Goal: Transaction & Acquisition: Purchase product/service

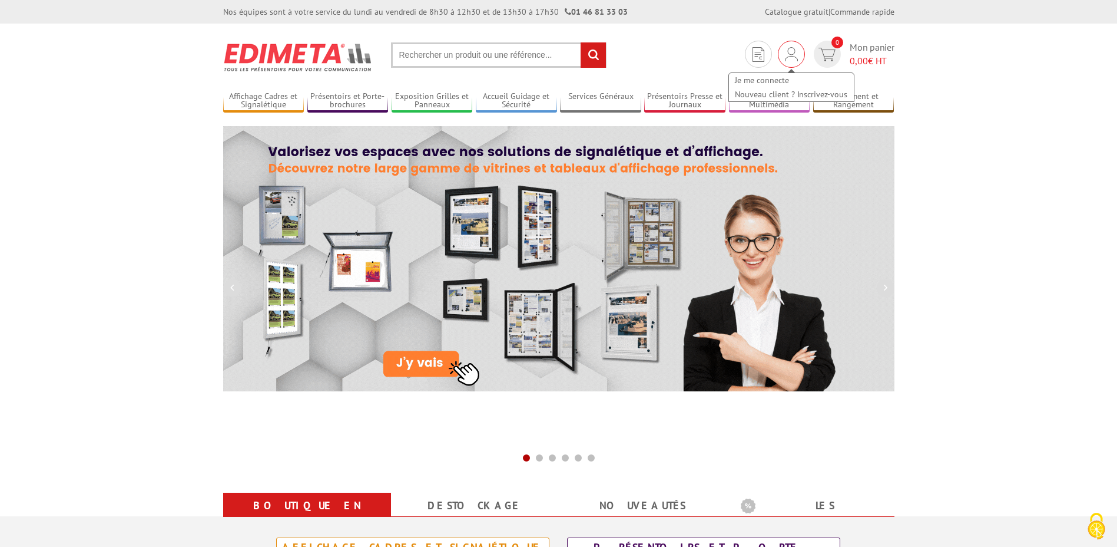
click at [791, 52] on img at bounding box center [791, 54] width 13 height 14
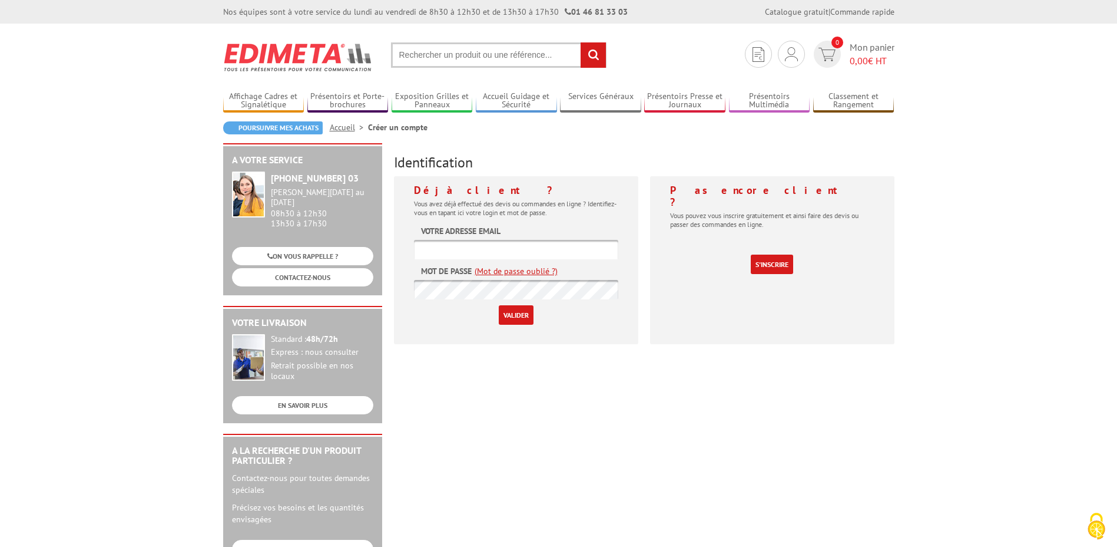
click at [538, 244] on input "text" at bounding box center [516, 249] width 204 height 19
type input "contact.mediatheque@ville-gentilly.fr"
click at [773, 141] on div "Poursuivre mes achats Accueil Créer un compte" at bounding box center [558, 132] width 671 height 22
click at [499, 305] on input "Valider" at bounding box center [516, 314] width 35 height 19
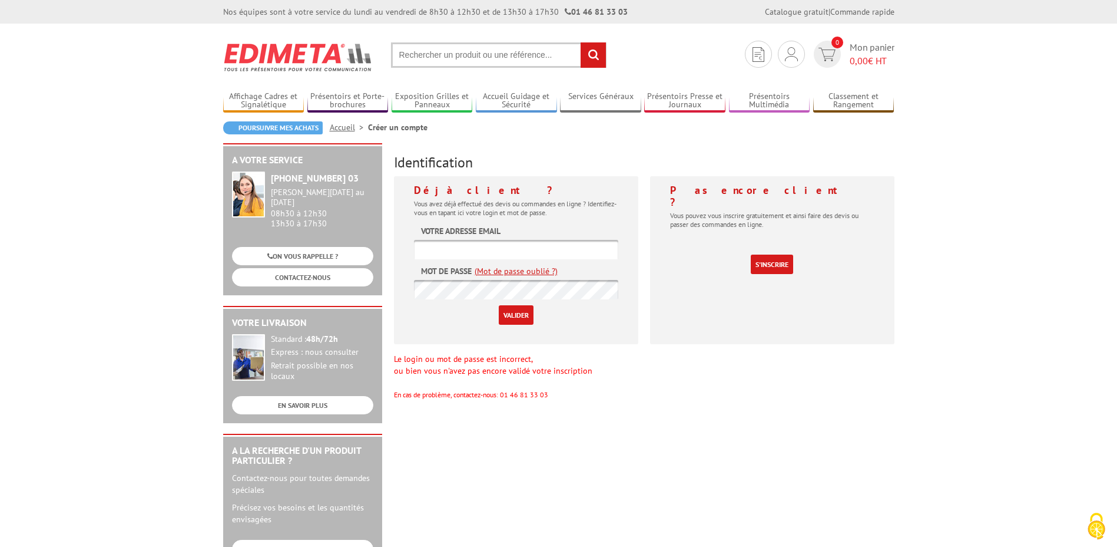
click at [534, 267] on link "(Mot de passe oublié ?)" at bounding box center [516, 271] width 83 height 12
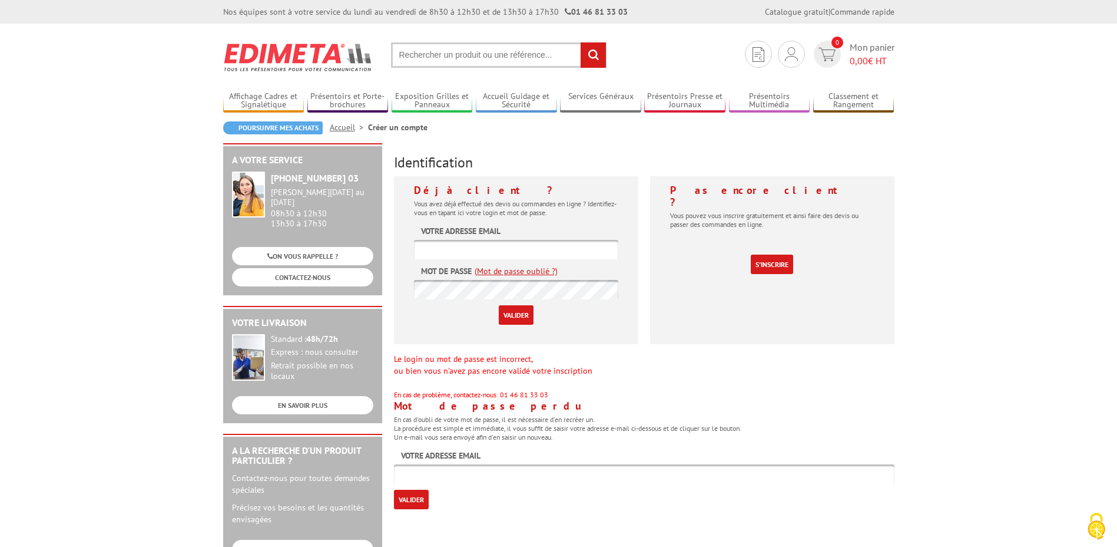
click at [441, 478] on input "text" at bounding box center [644, 473] width 501 height 19
type input "[EMAIL_ADDRESS]"
click at [408, 498] on input "Valider" at bounding box center [411, 498] width 35 height 19
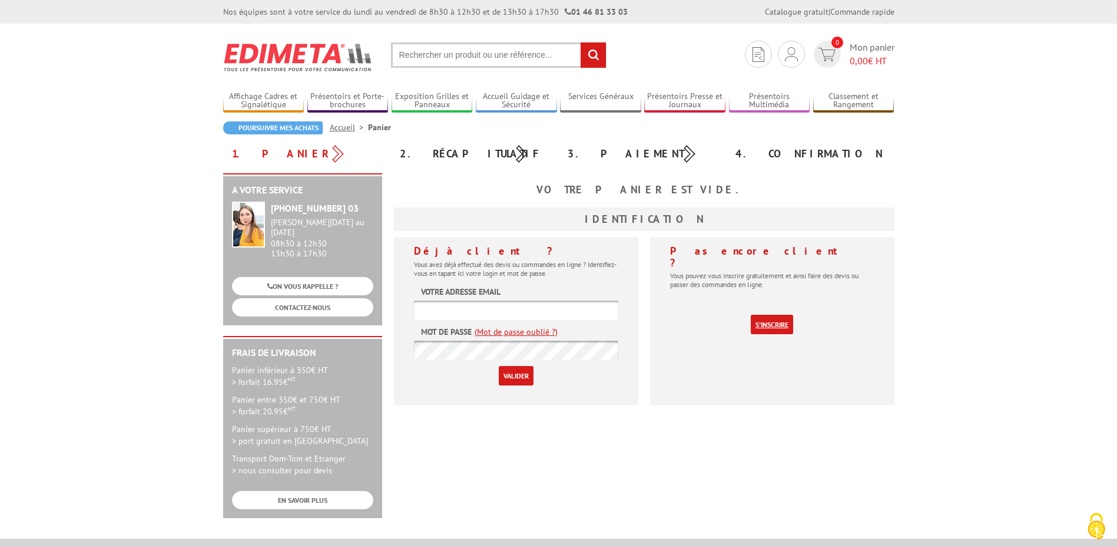
click at [764, 315] on link "S'inscrire" at bounding box center [772, 324] width 42 height 19
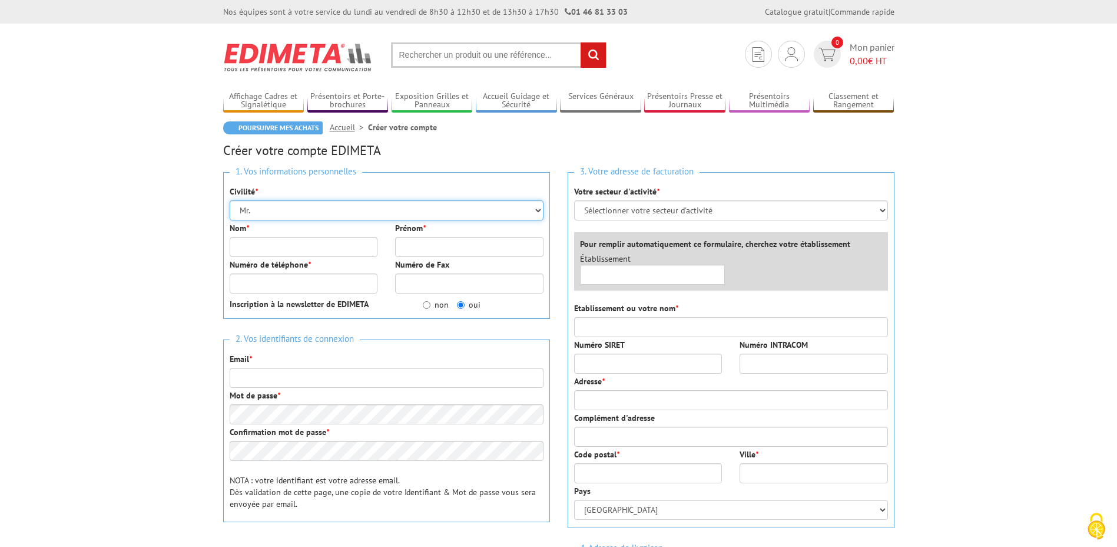
click at [272, 206] on select "Mr. Mme. Mlle." at bounding box center [387, 210] width 314 height 20
select select "Mme."
click at [230, 200] on select "Mr. Mme. Mlle." at bounding box center [387, 210] width 314 height 20
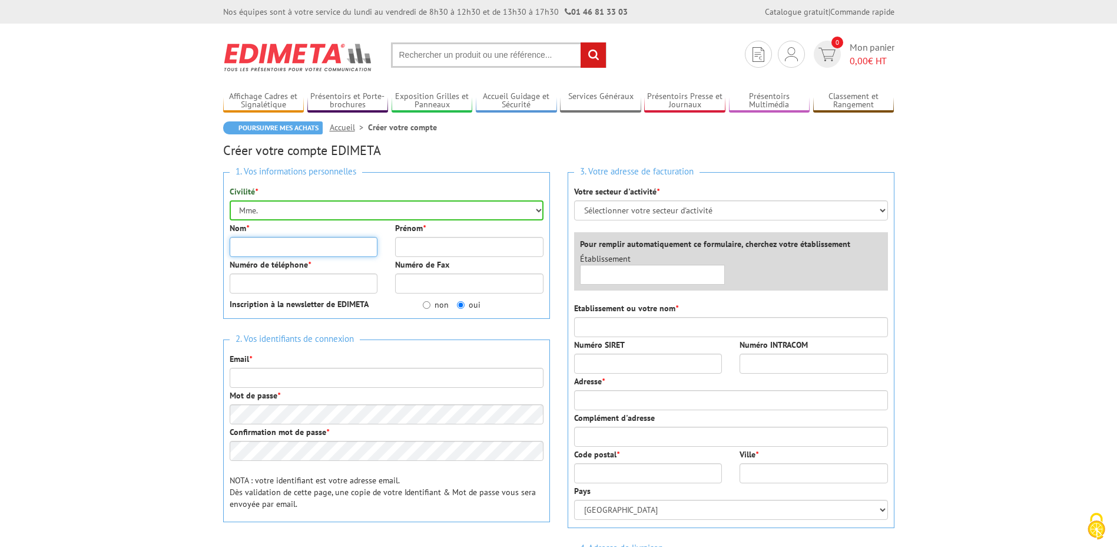
click at [269, 243] on input "Nom *" at bounding box center [304, 247] width 148 height 20
type input "Médiathèque"
type input "de Gentilly"
type input "0141242148"
type input "[EMAIL_ADDRESS][DOMAIN_NAME]"
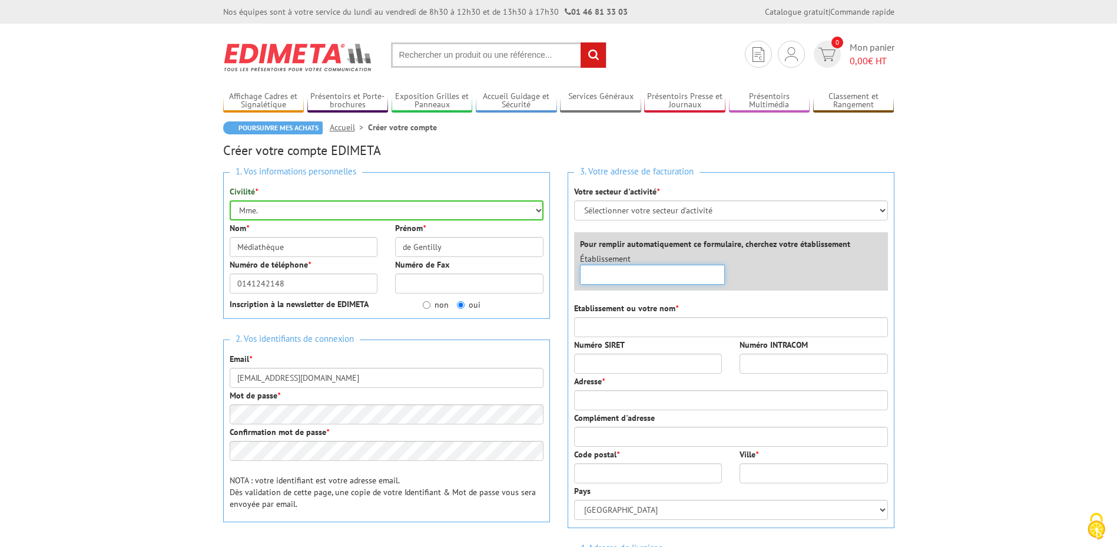
type input "Service comptabilité"
type input "14, place Henri Barbusse"
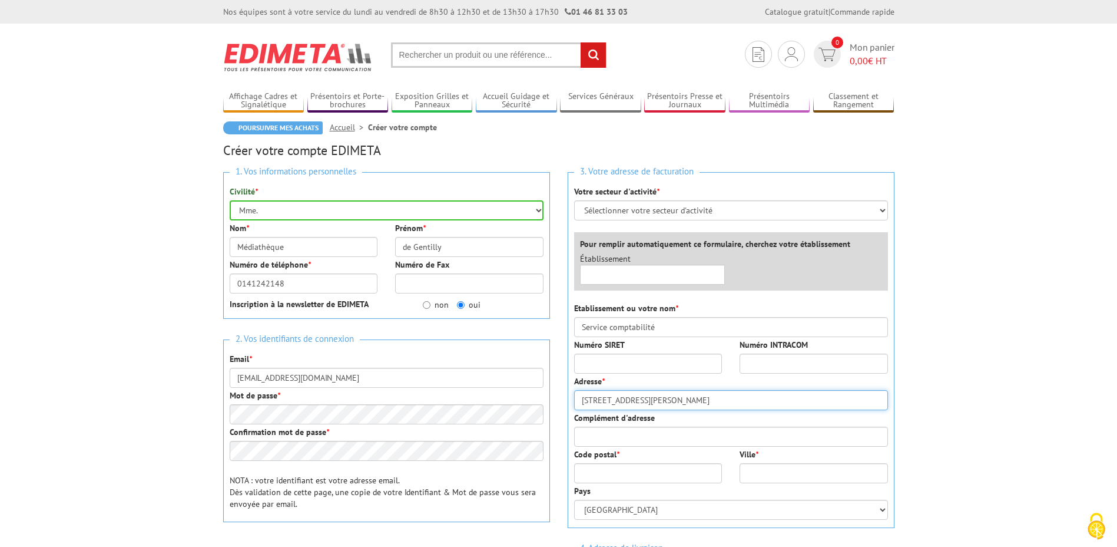
type input "94250"
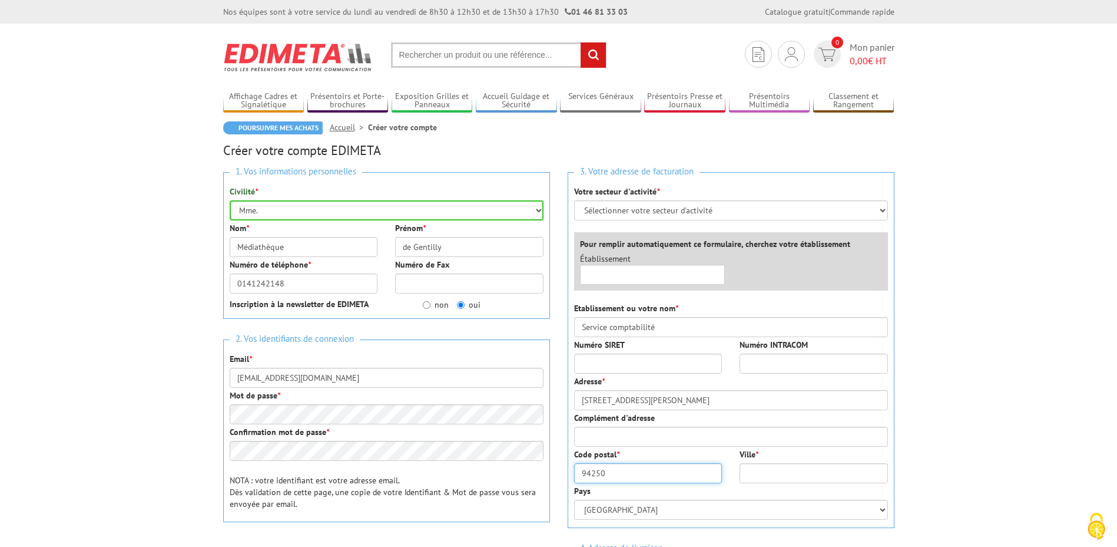
type input "Gentilly"
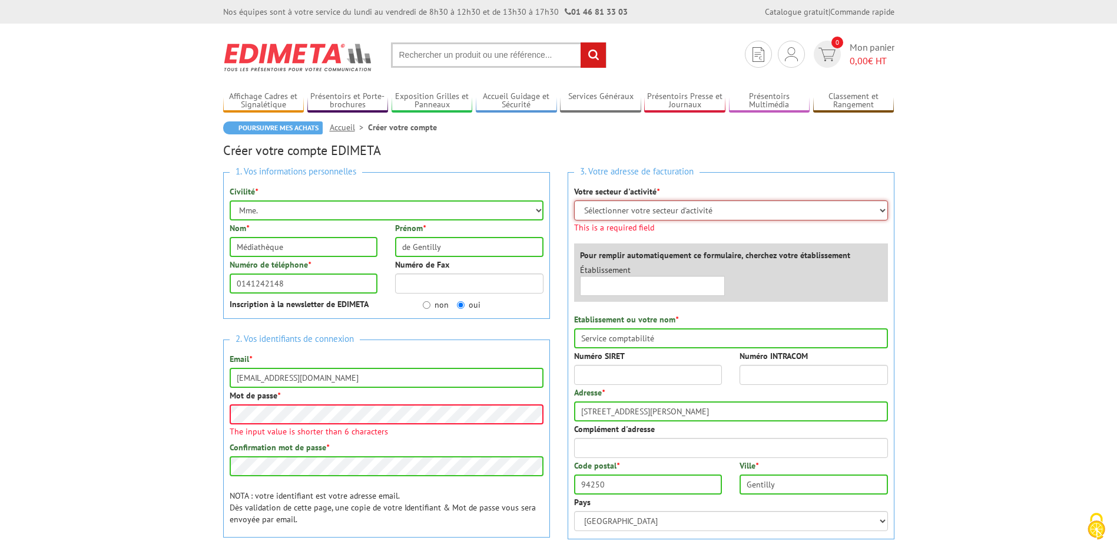
click at [720, 213] on select "Sélectionner votre secteur d'activité Administrations et collectivités Magasins…" at bounding box center [731, 210] width 314 height 20
select select "876"
click at [574, 200] on select "Sélectionner votre secteur d'activité Administrations et collectivités Magasins…" at bounding box center [731, 210] width 314 height 20
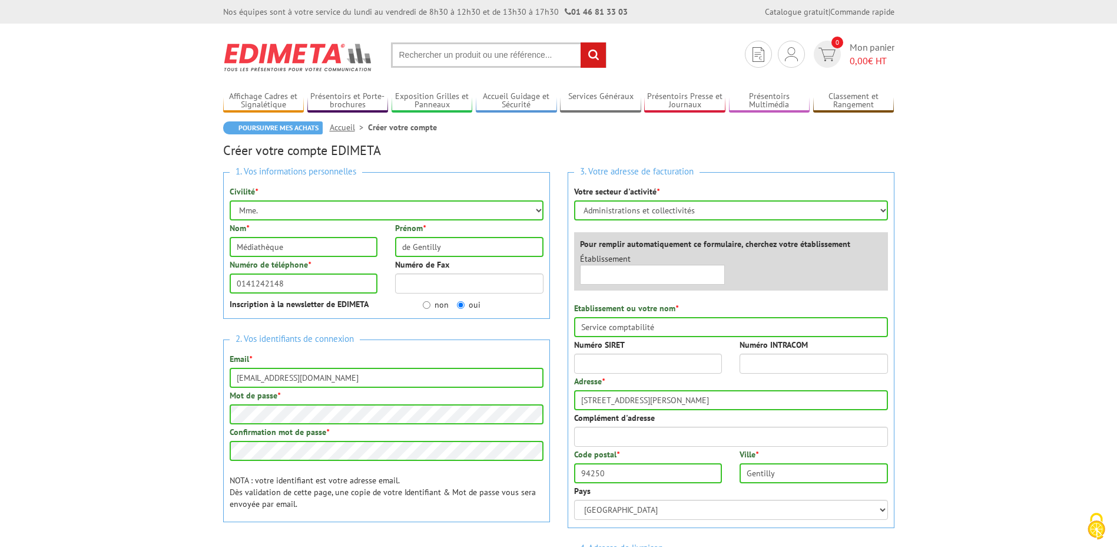
click at [831, 243] on label "Pour remplir automatiquement ce formulaire, cherchez votre établissement" at bounding box center [715, 244] width 270 height 12
click at [604, 276] on input "text" at bounding box center [652, 274] width 145 height 20
click at [591, 275] on input "mairie de Gentilly" at bounding box center [652, 274] width 145 height 20
type input "La médiathèque de Gentilly"
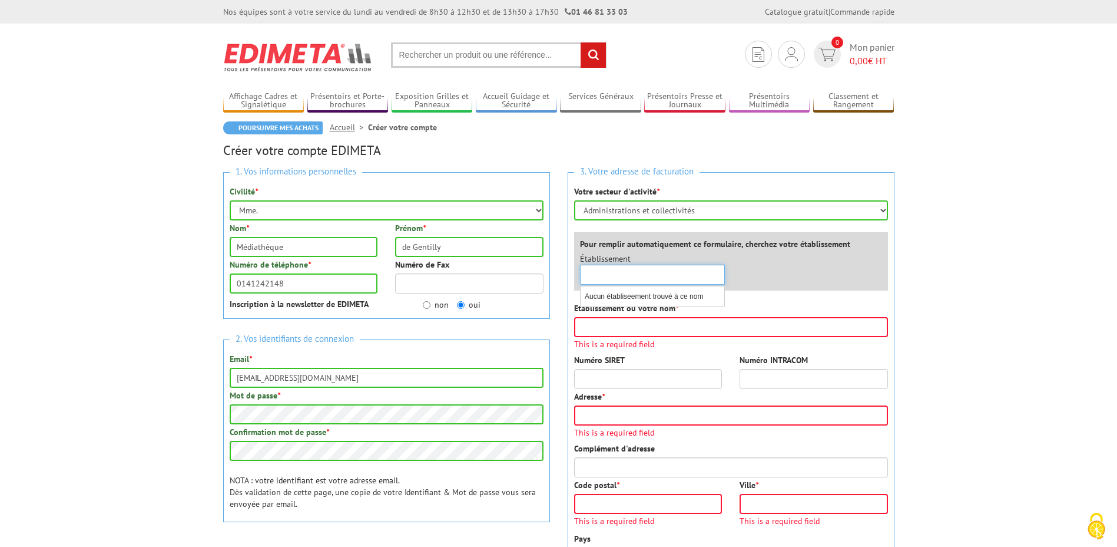
click at [720, 272] on div "×" at bounding box center [652, 274] width 145 height 20
click at [670, 329] on input "Etablissement ou votre nom *" at bounding box center [731, 327] width 314 height 20
type input "La Médiathèque"
type input "3 rue de la division du Général Leclerc"
type input "-"
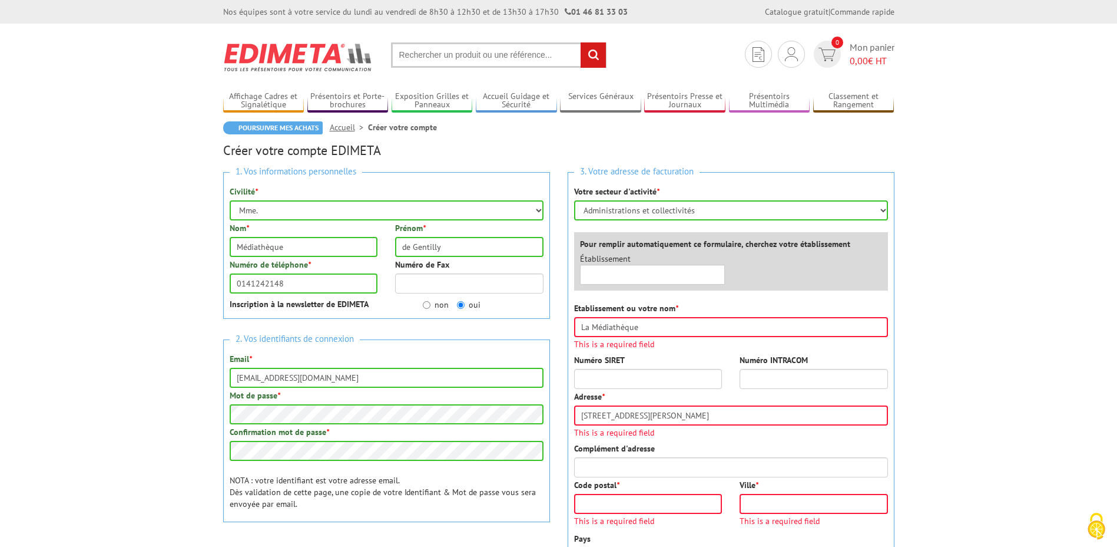
type input "94250"
type input "Gentilly"
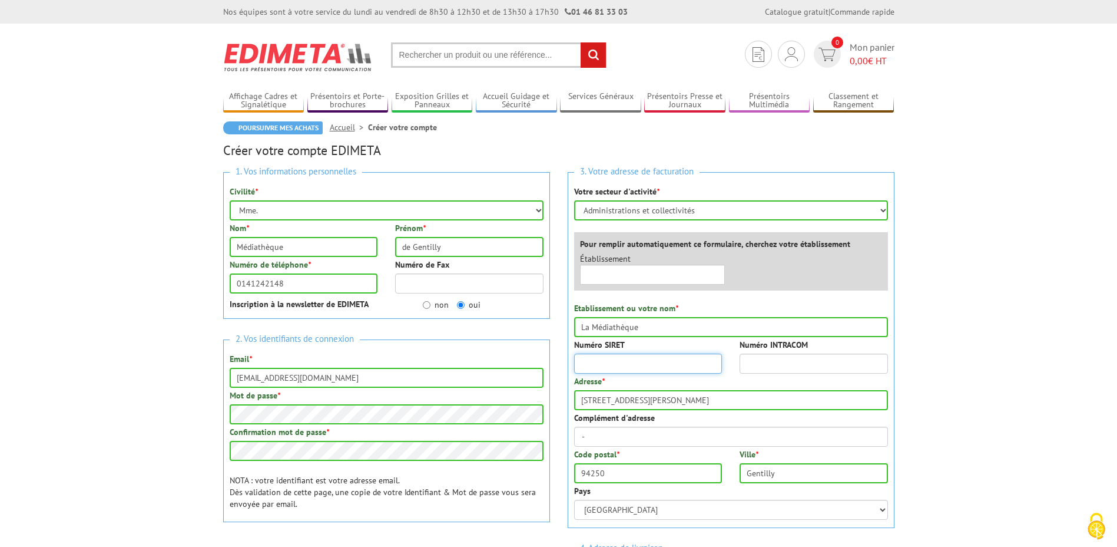
click at [581, 362] on input "Numéro SIRET" at bounding box center [648, 363] width 148 height 20
drag, startPoint x: 655, startPoint y: 327, endPoint x: 506, endPoint y: 326, distance: 149.0
click at [507, 326] on div "1. Vos informations personnelles Civilité * Mr. Mme. Mlle. Nom * Médiathèque Pr…" at bounding box center [558, 441] width 689 height 556
click at [615, 326] on input "Etablissement ou votre nom *" at bounding box center [731, 327] width 314 height 20
type input "Mairie de Gentilly"
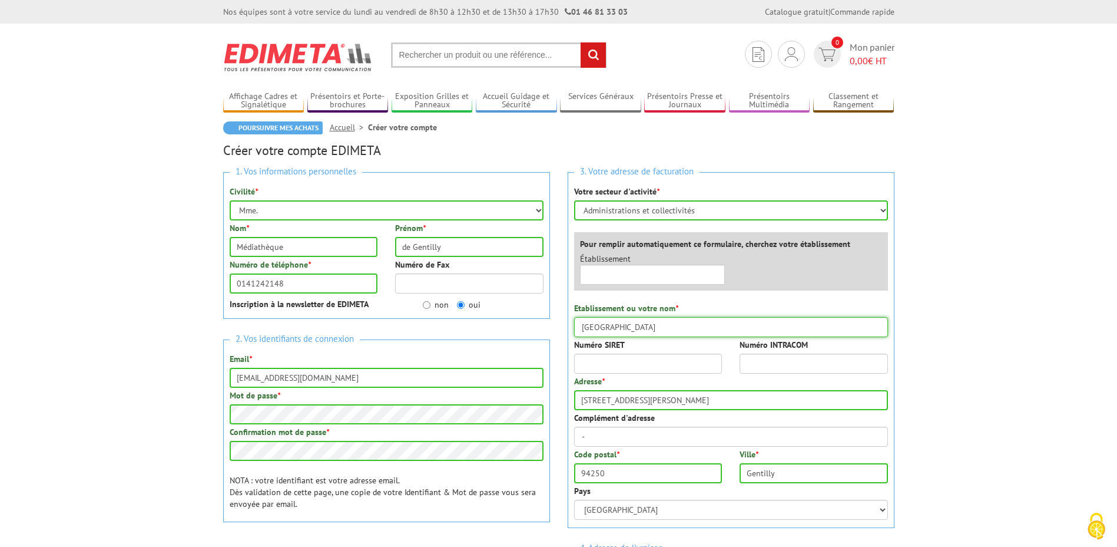
click at [679, 326] on input "Mairie de Gentilly" at bounding box center [731, 327] width 314 height 20
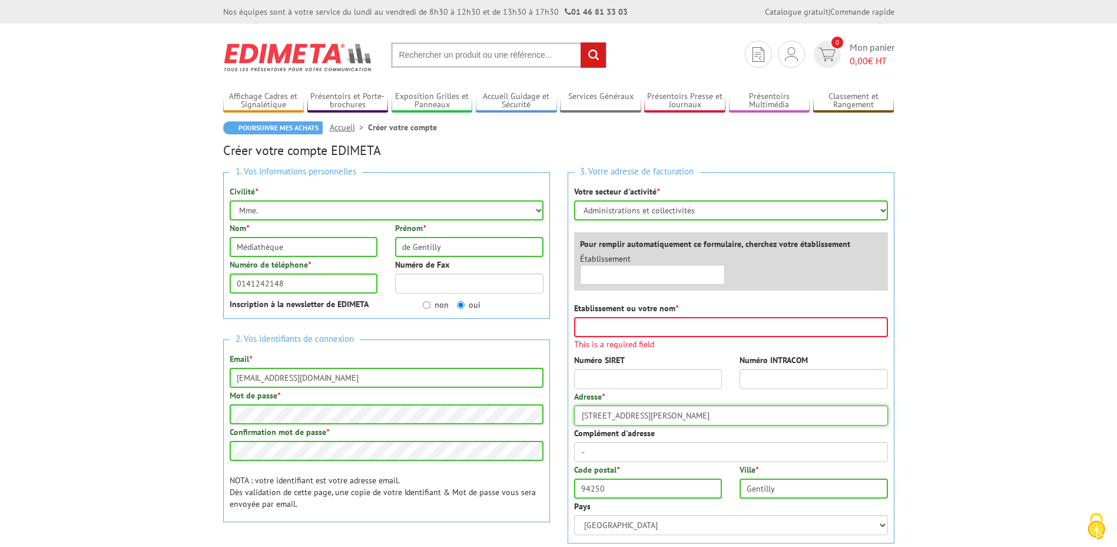
click at [666, 402] on div "Adresse * 3 rue de la division du Général Leclerc" at bounding box center [731, 408] width 314 height 35
click at [644, 416] on input "3 rue de la division du Général Leclerc" at bounding box center [731, 415] width 314 height 20
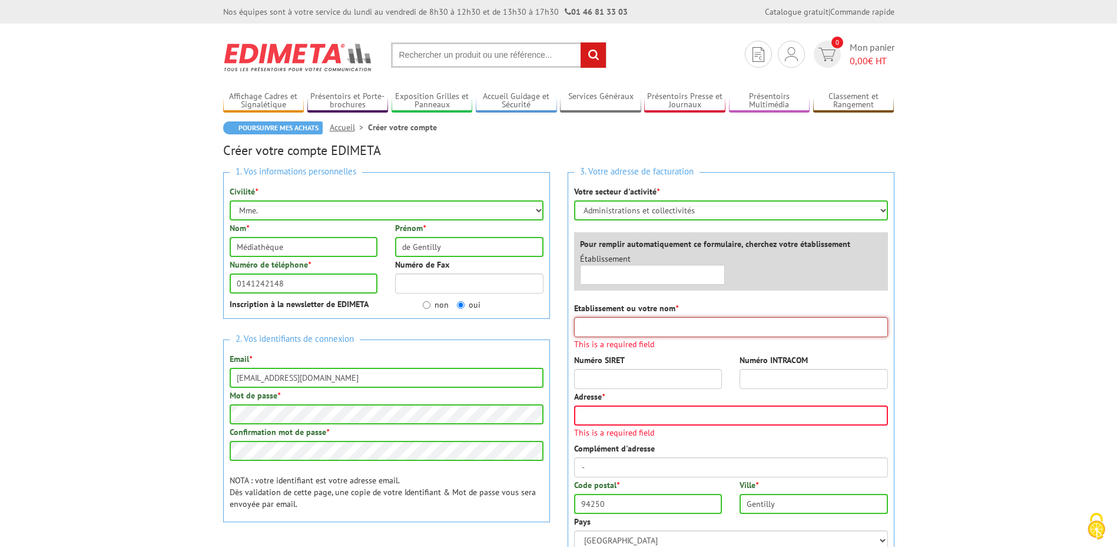
click at [632, 325] on input "Etablissement ou votre nom *" at bounding box center [731, 327] width 314 height 20
type input "Service comptabilité"
type input "14, place Henri Barbusse"
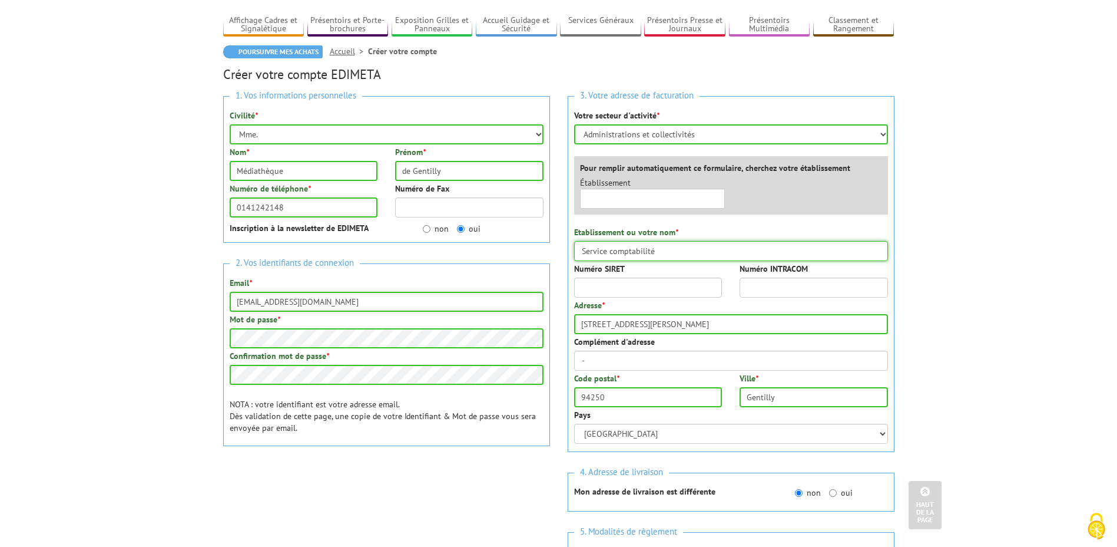
scroll to position [59, 0]
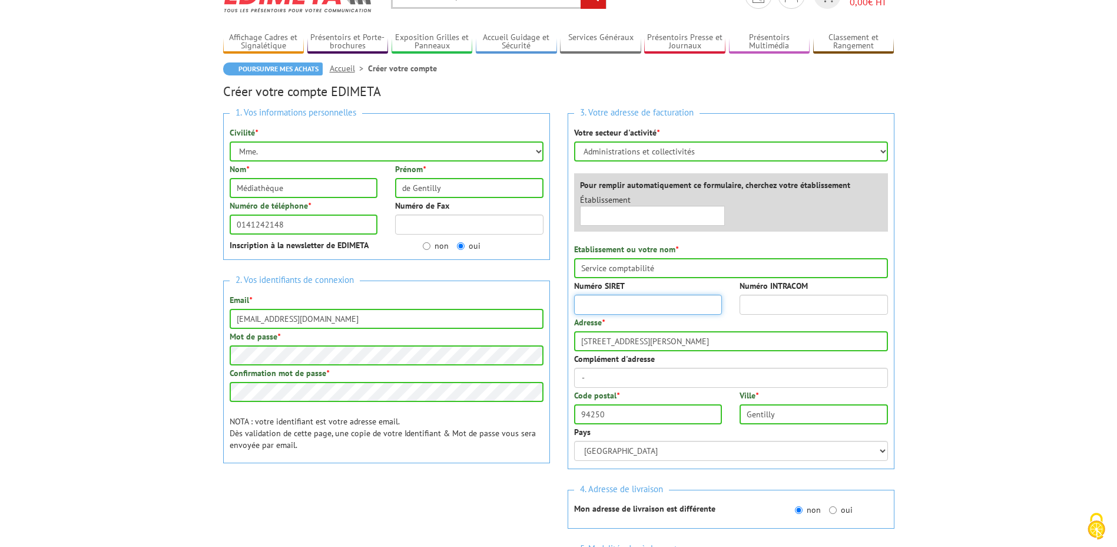
click at [630, 309] on input "Numéro SIRET" at bounding box center [648, 305] width 148 height 20
paste input "219 400 371 00"
click at [599, 308] on input "219 400 371 00" at bounding box center [648, 305] width 148 height 20
click at [610, 305] on input "219400 371 00" at bounding box center [648, 305] width 148 height 20
click at [623, 305] on input "219400371 00" at bounding box center [648, 305] width 148 height 20
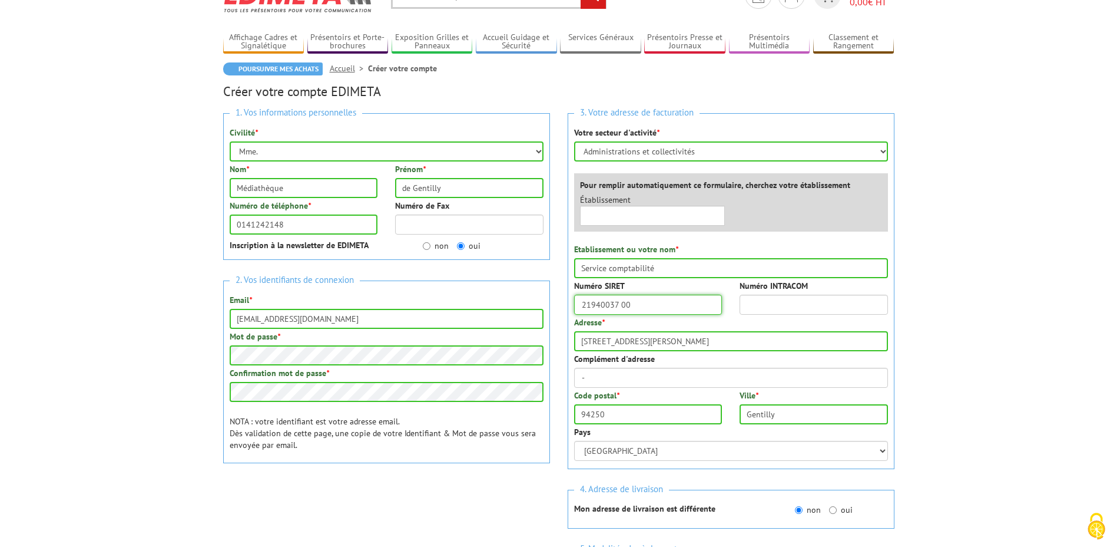
click at [638, 303] on input "21940037 00" at bounding box center [648, 305] width 148 height 20
click at [620, 304] on input "21940037 00" at bounding box center [648, 305] width 148 height 20
type input "21940037100015"
click at [783, 293] on div "Numéro INTRACOM" at bounding box center [814, 297] width 166 height 35
click at [833, 511] on input "oui" at bounding box center [833, 510] width 8 height 8
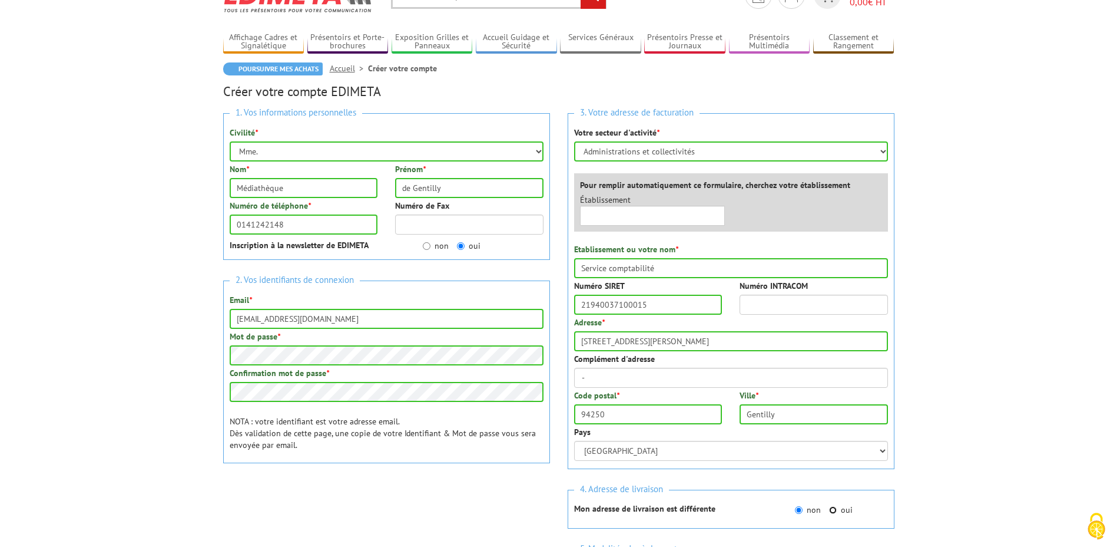
radio input "true"
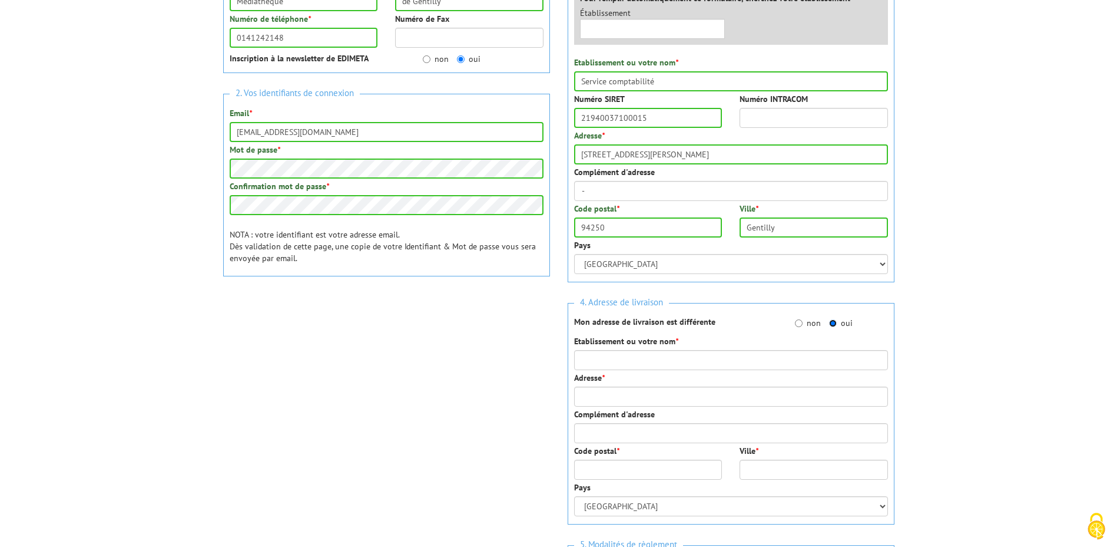
scroll to position [295, 0]
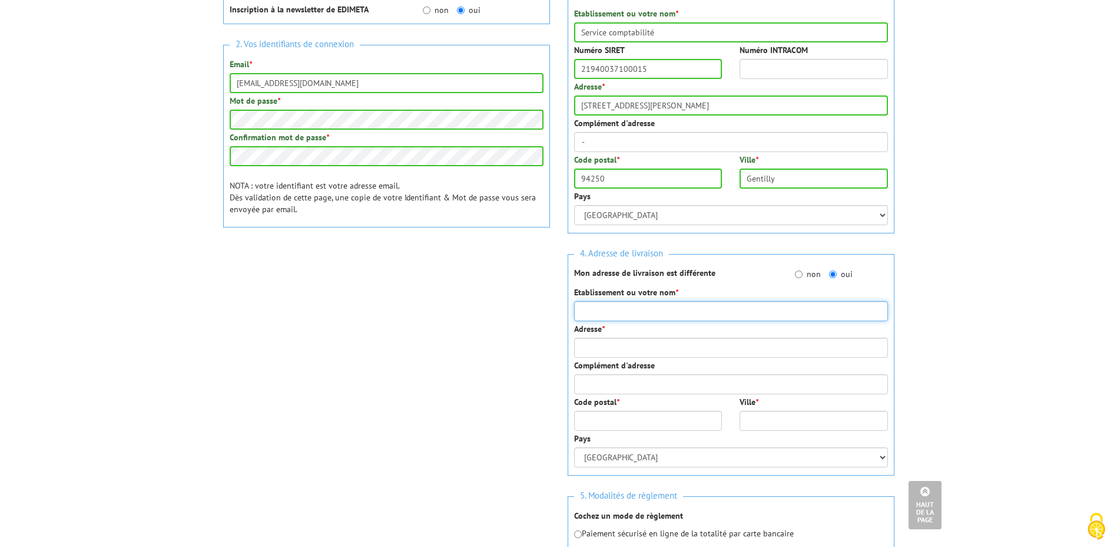
click at [617, 309] on input "Etablissement ou votre nom *" at bounding box center [731, 311] width 314 height 20
type input "La Médiathèque"
type input "3 rue de la division du Général Leclerc"
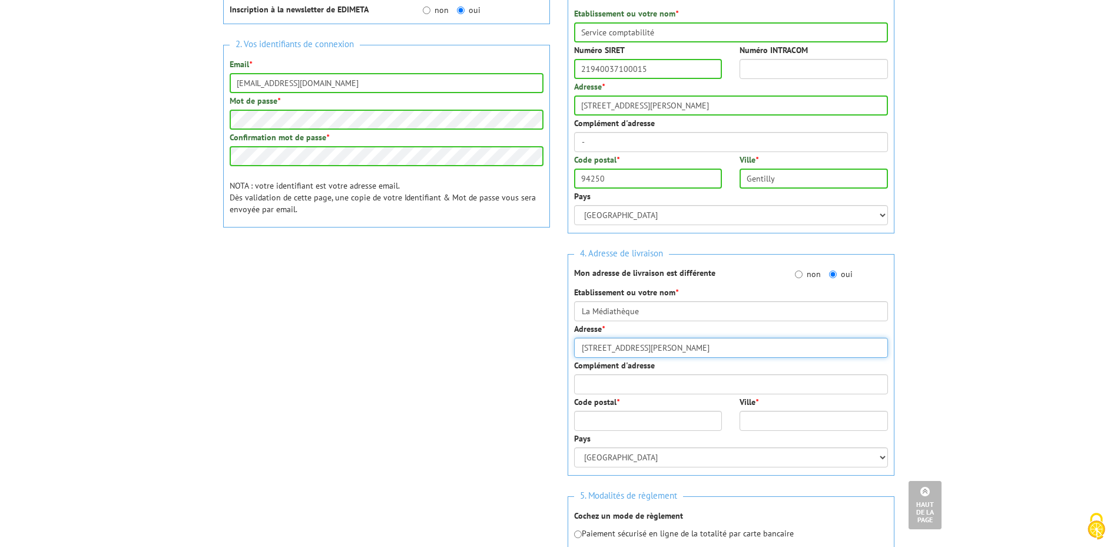
type input "-"
type input "94250"
type input "Gentilly"
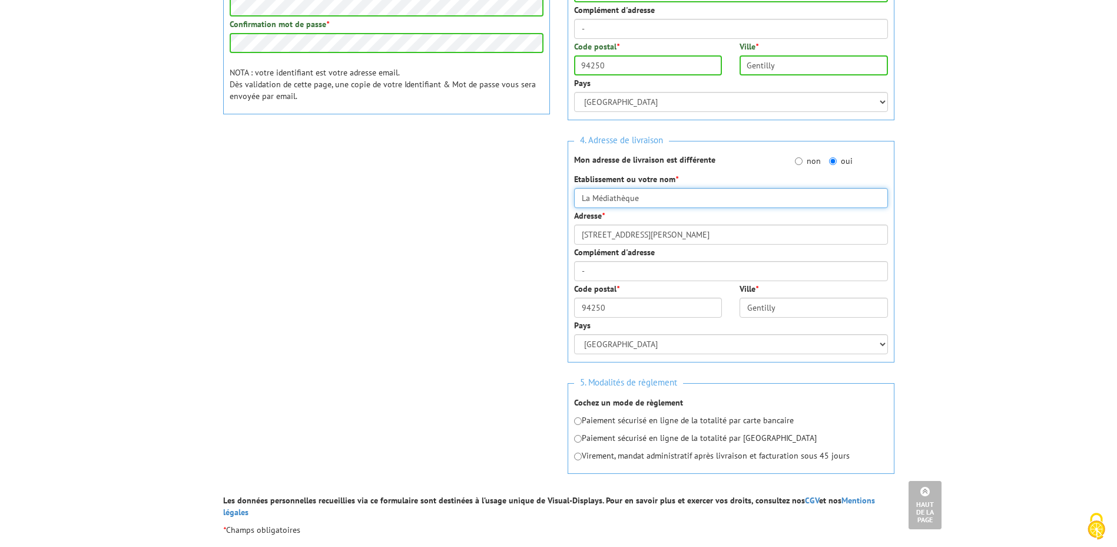
scroll to position [412, 0]
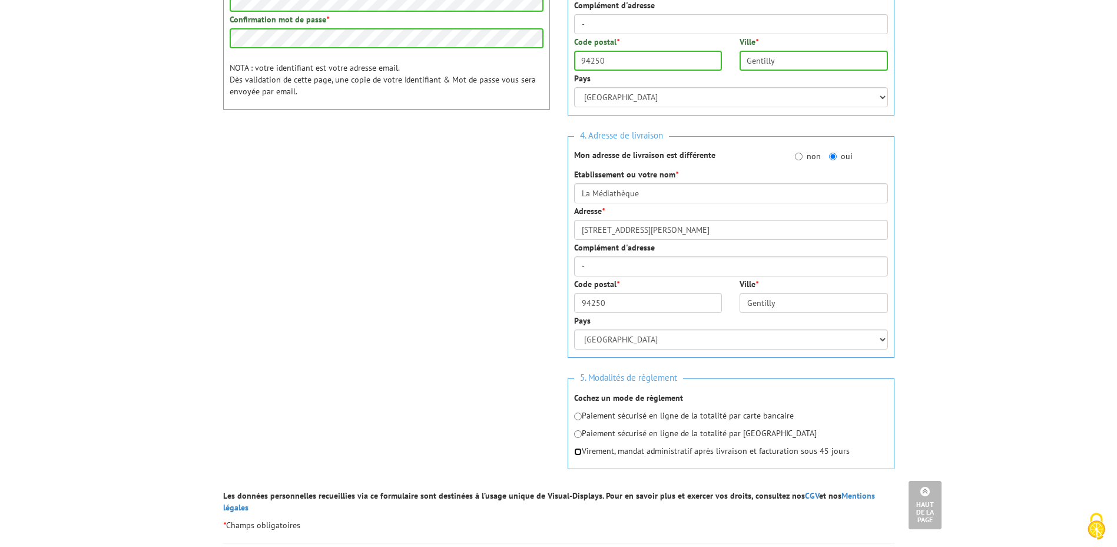
click at [575, 451] on input "radio" at bounding box center [578, 452] width 8 height 8
radio input "true"
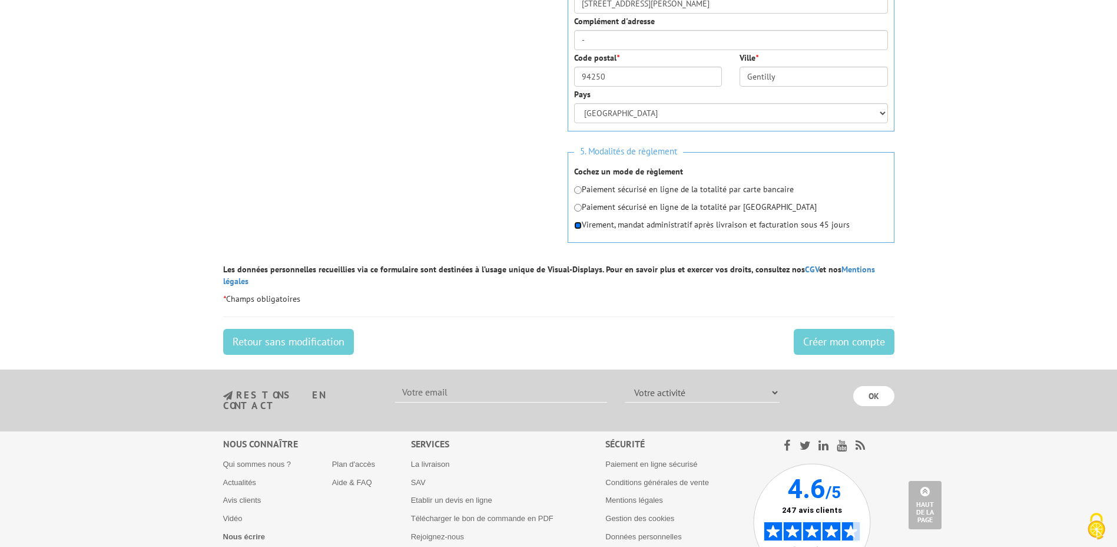
scroll to position [648, 0]
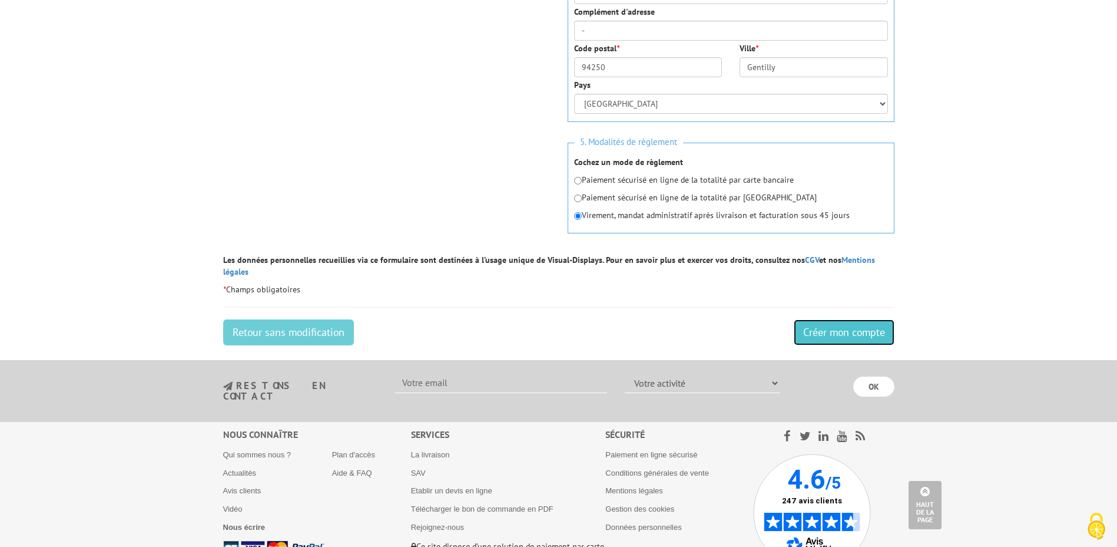
click at [841, 319] on input "Créer mon compte" at bounding box center [844, 332] width 101 height 26
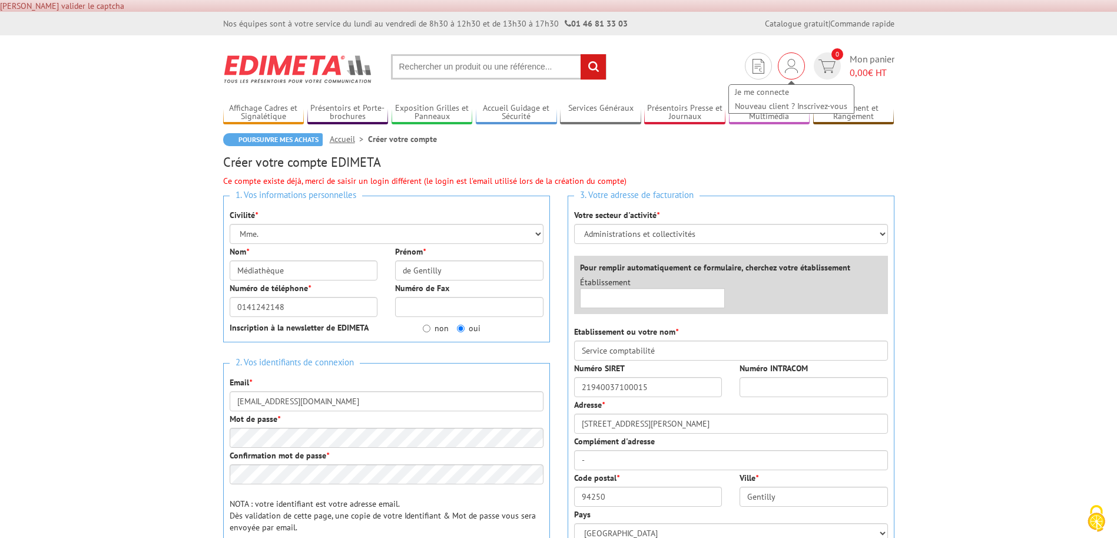
click at [788, 71] on img at bounding box center [791, 66] width 13 height 14
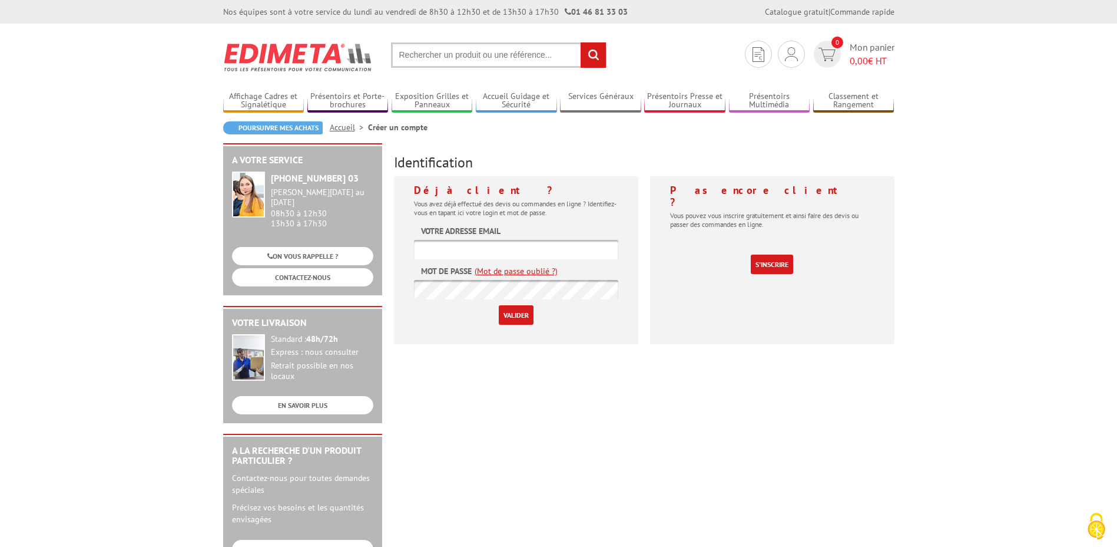
click at [536, 247] on input "text" at bounding box center [516, 249] width 204 height 19
type input "[EMAIL_ADDRESS][DOMAIN_NAME]"
click at [542, 271] on link "(Mot de passe oublié ?)" at bounding box center [516, 271] width 83 height 12
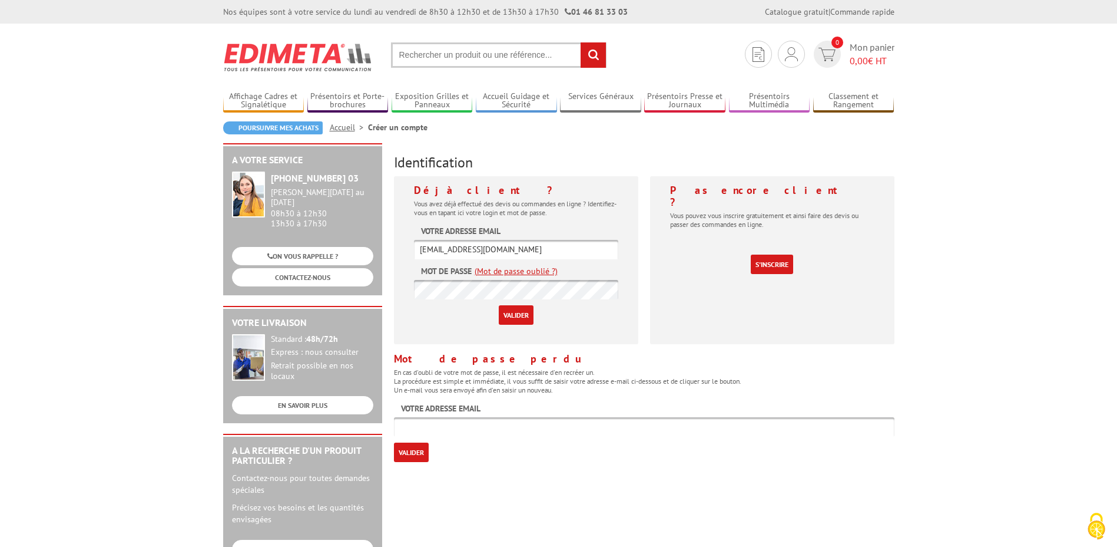
click at [472, 424] on input "text" at bounding box center [644, 426] width 501 height 19
type input "[EMAIL_ADDRESS]"
click at [487, 464] on div "A votre service [PHONE_NUMBER] 03 [PERSON_NAME][DATE] au [DATE] 08h30 à 12h30 1…" at bounding box center [558, 457] width 683 height 628
click at [406, 452] on input "Valider" at bounding box center [411, 451] width 35 height 19
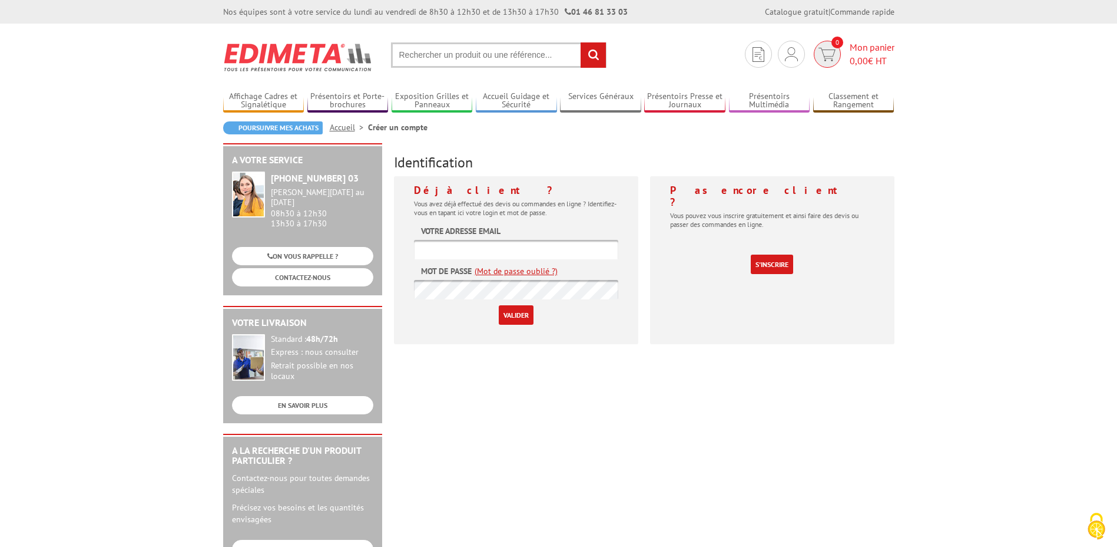
click at [834, 57] on img at bounding box center [827, 55] width 17 height 14
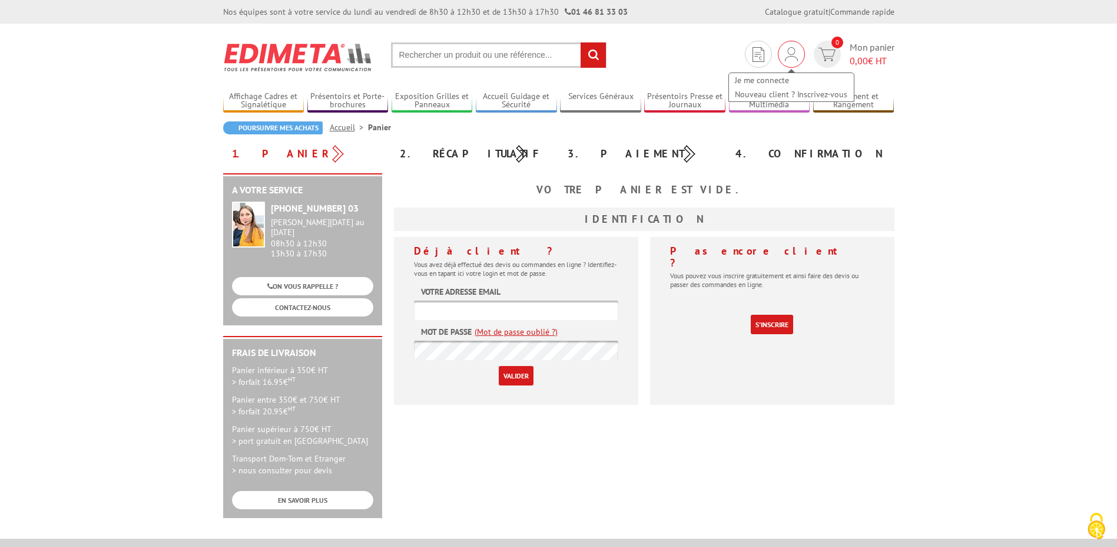
click at [791, 46] on div "Je me connecte Nouveau client ? Inscrivez-vous" at bounding box center [791, 54] width 27 height 27
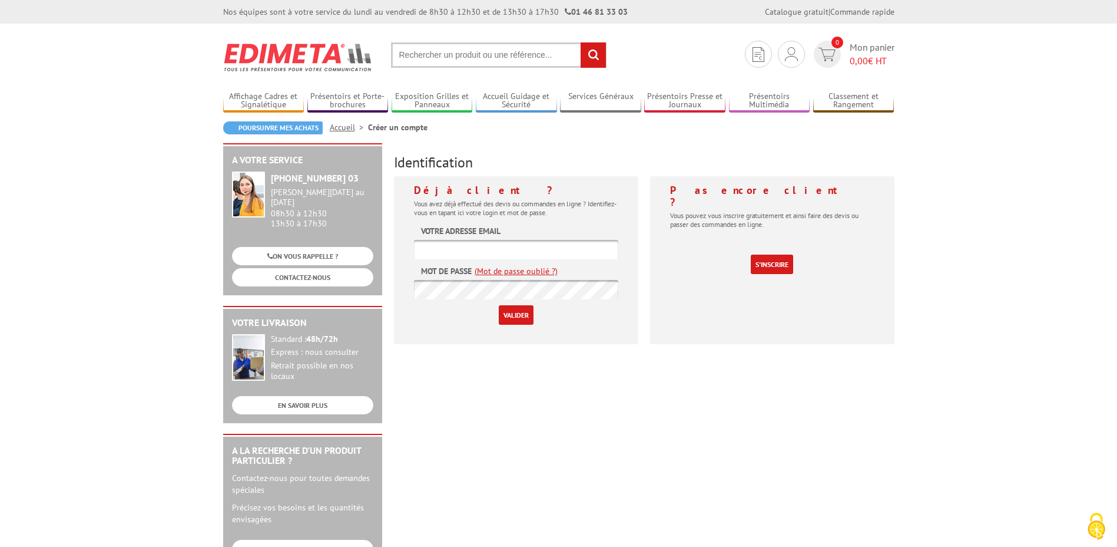
click at [498, 254] on input "text" at bounding box center [516, 249] width 204 height 19
type input "[EMAIL_ADDRESS][DOMAIN_NAME]"
click at [499, 305] on input "Valider" at bounding box center [516, 314] width 35 height 19
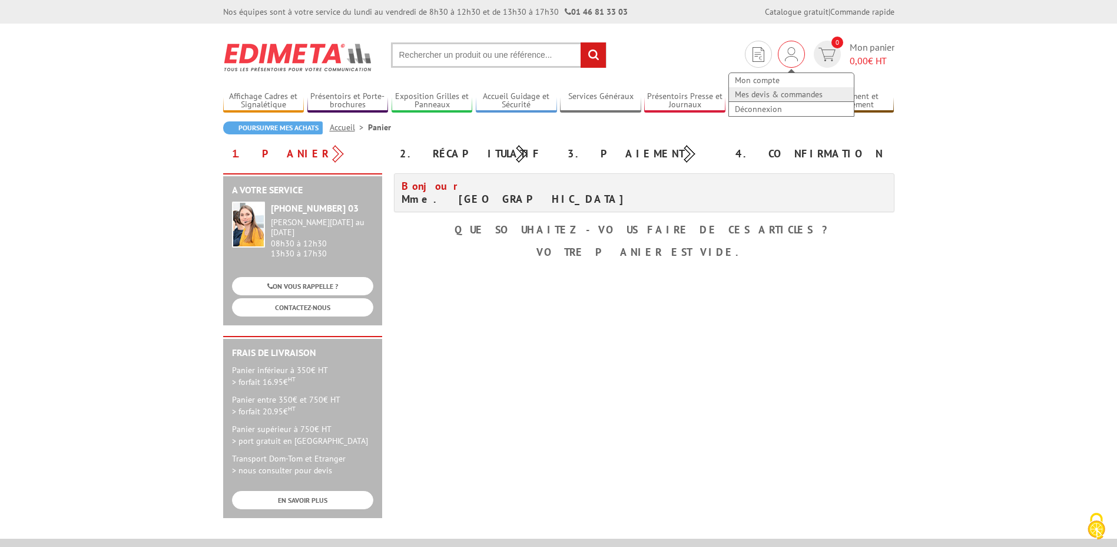
click at [763, 92] on link "Mes devis & commandes" at bounding box center [791, 94] width 125 height 14
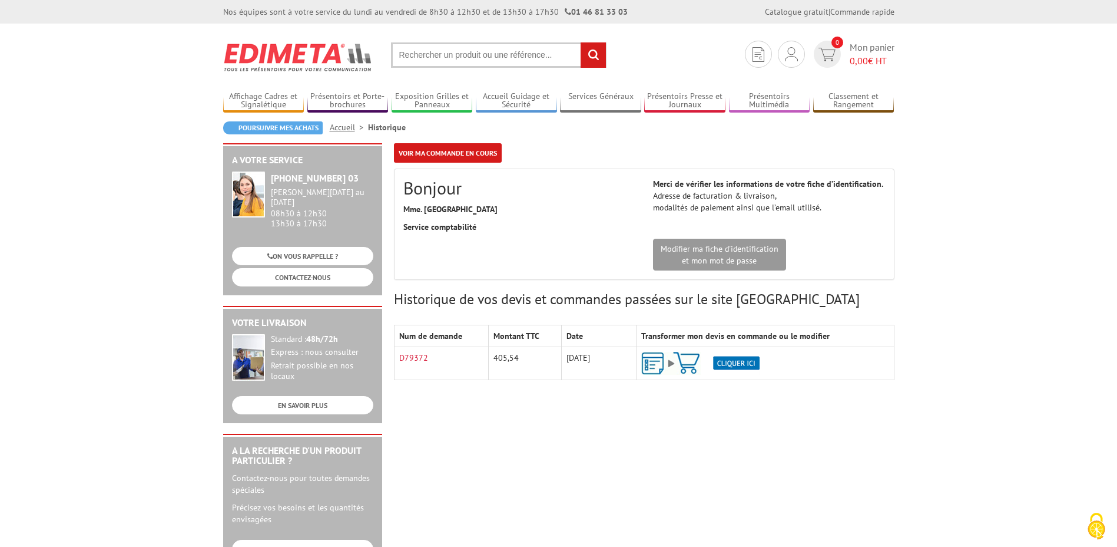
click at [737, 362] on img at bounding box center [700, 363] width 118 height 23
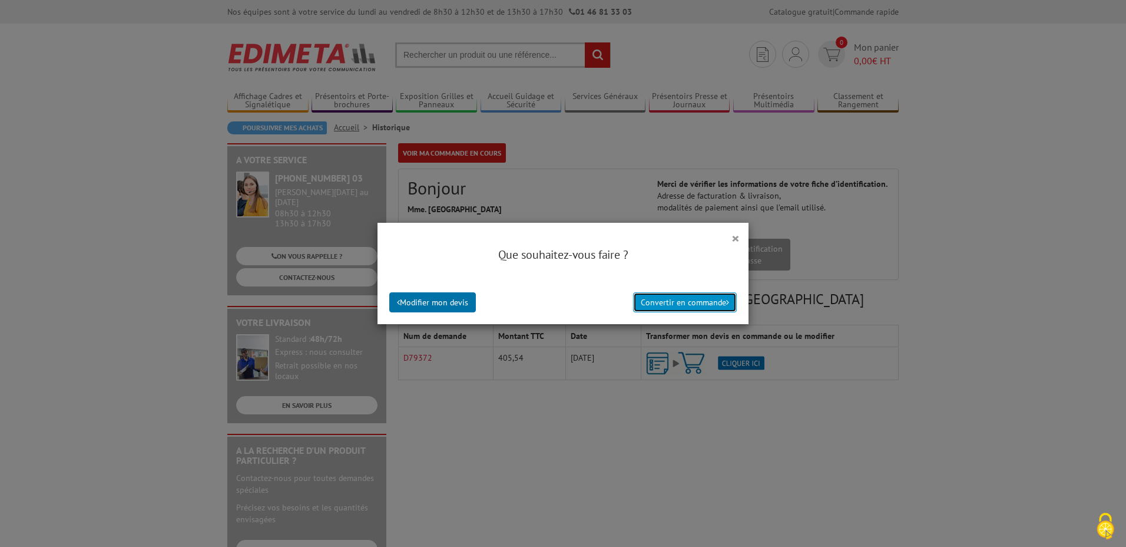
click at [679, 299] on button "Convertir en commande" at bounding box center [685, 302] width 104 height 20
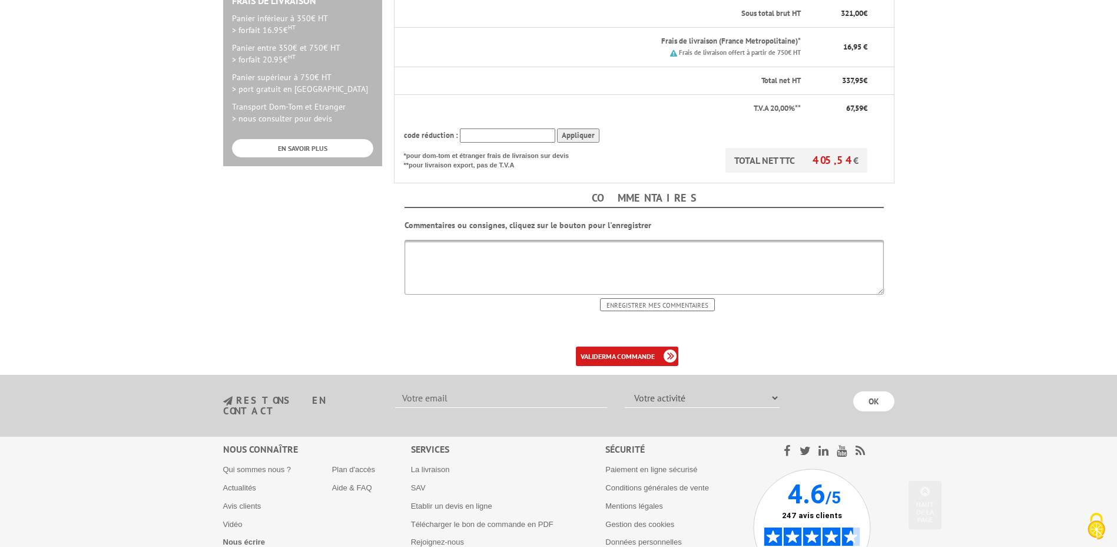
scroll to position [353, 0]
click at [464, 254] on textarea at bounding box center [644, 265] width 479 height 55
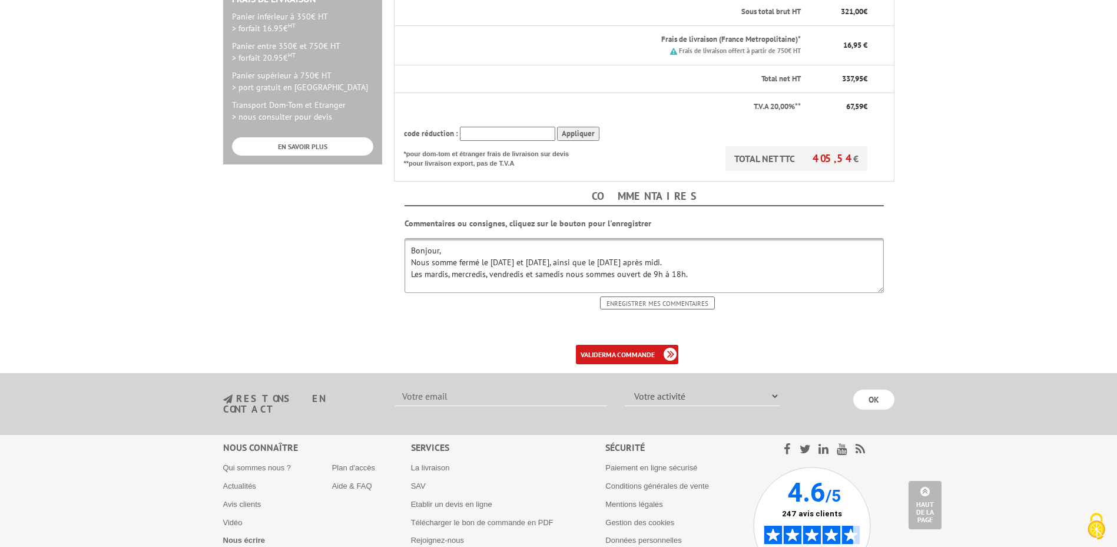
scroll to position [11, 0]
type textarea "Bonjour, Nous somme fermé le [DATE] et [DATE], ainsi que le [DATE] après midi. …"
click at [667, 301] on input "Enregistrer mes commentaires" at bounding box center [657, 302] width 115 height 13
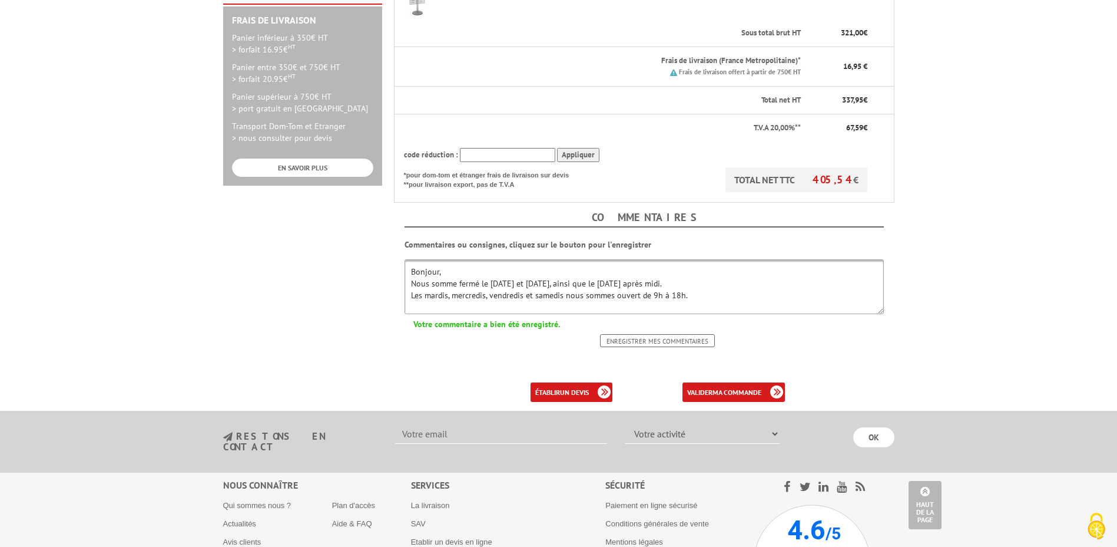
scroll to position [353, 0]
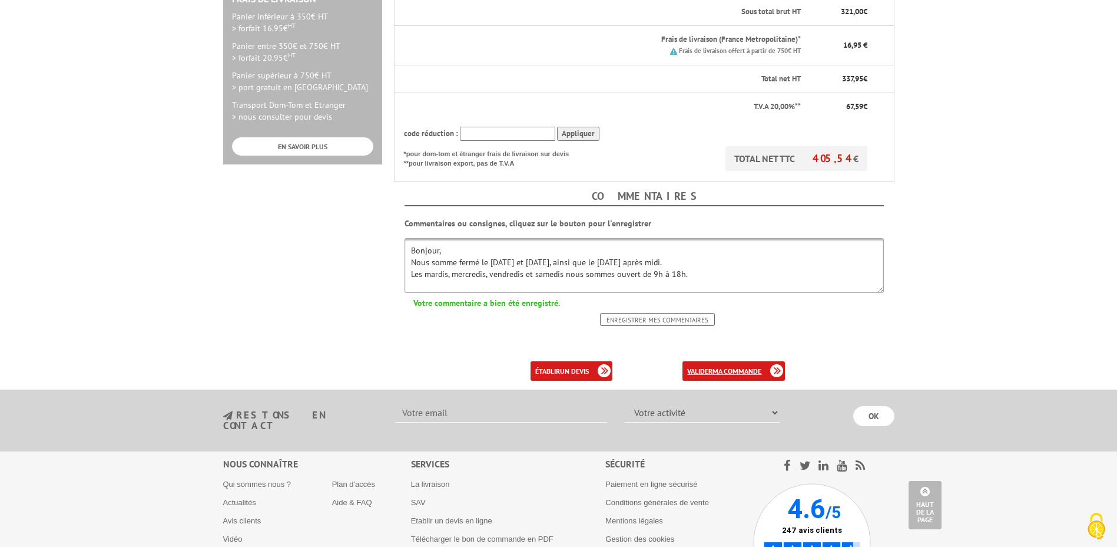
click at [730, 365] on link "valider ma commande" at bounding box center [734, 370] width 102 height 19
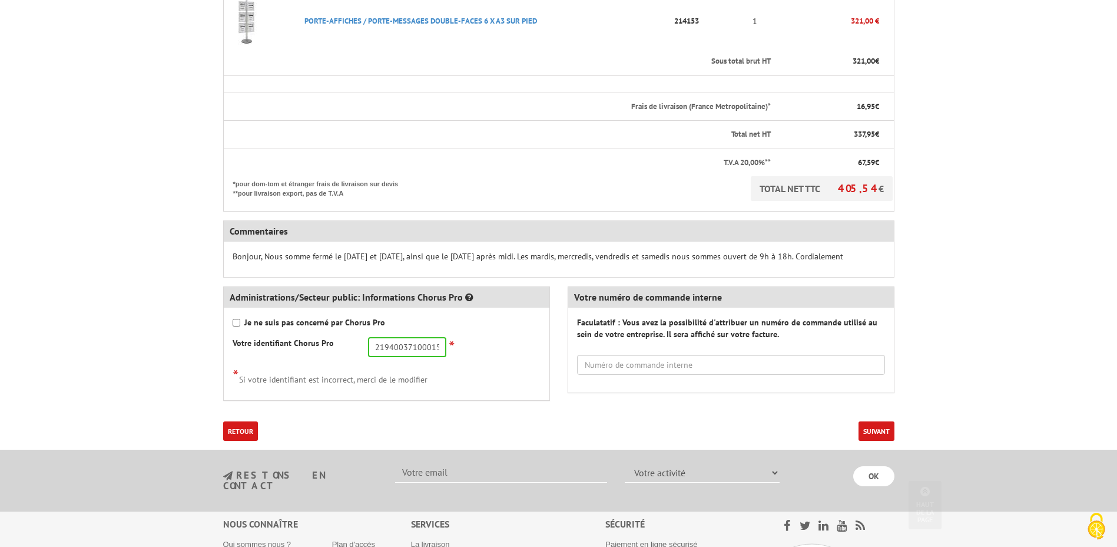
scroll to position [353, 0]
click at [876, 428] on button "Suivant" at bounding box center [877, 429] width 36 height 19
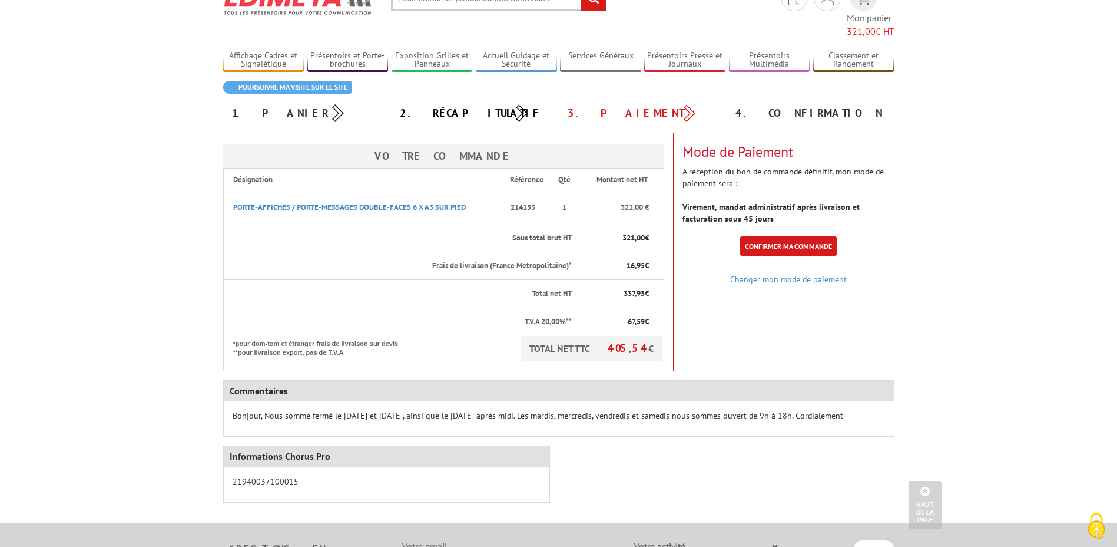
scroll to position [45, 0]
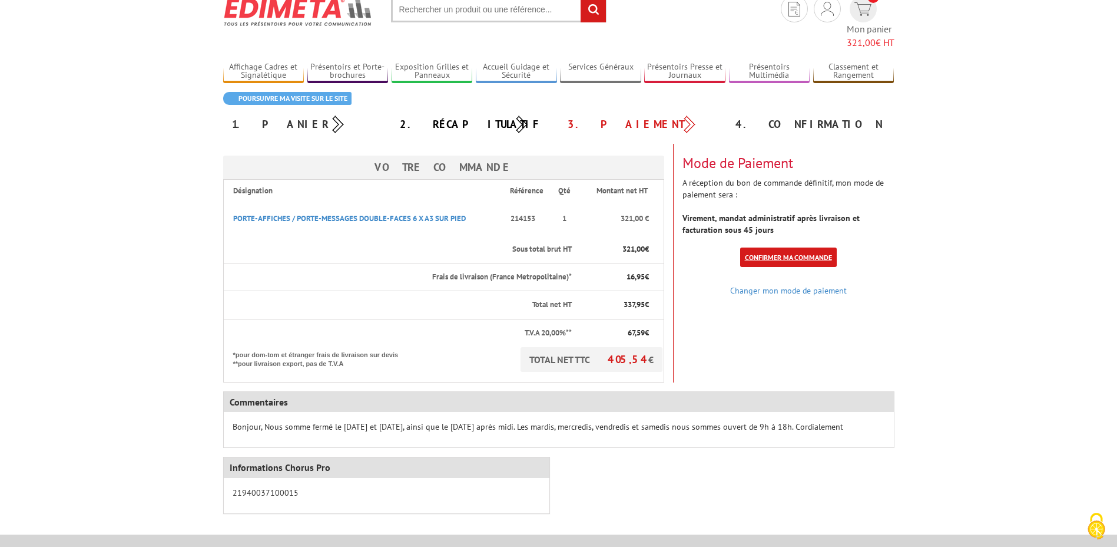
click at [772, 247] on link "Confirmer ma commande" at bounding box center [788, 256] width 97 height 19
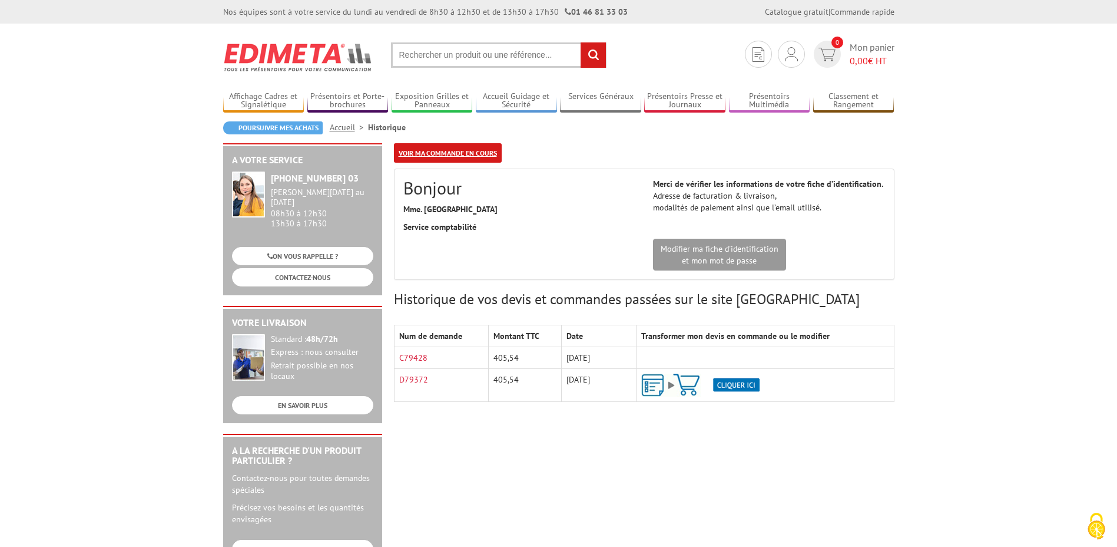
click at [445, 156] on link "Voir ma commande en cours" at bounding box center [448, 152] width 108 height 19
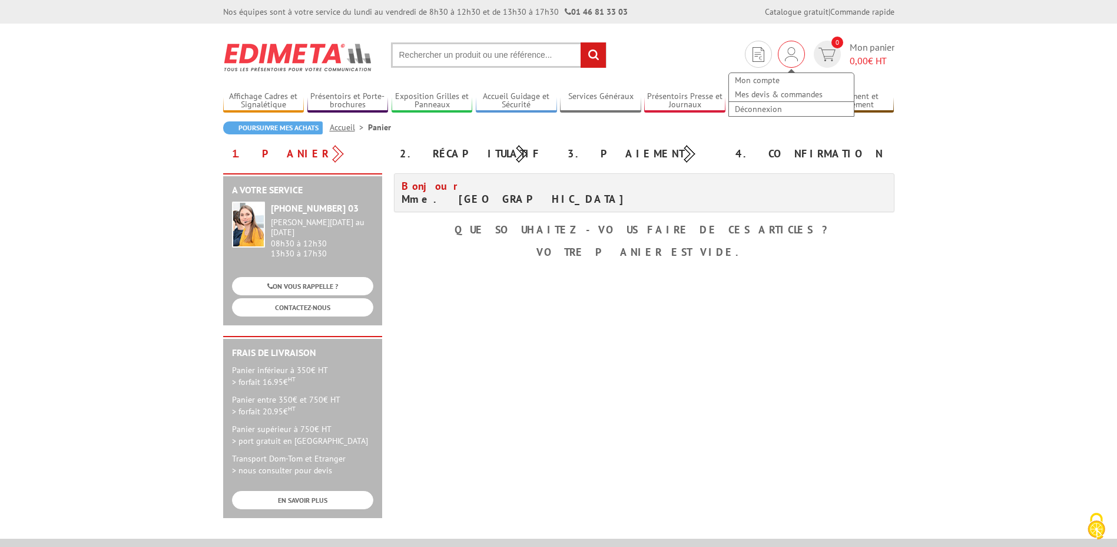
click at [795, 56] on img at bounding box center [791, 54] width 13 height 14
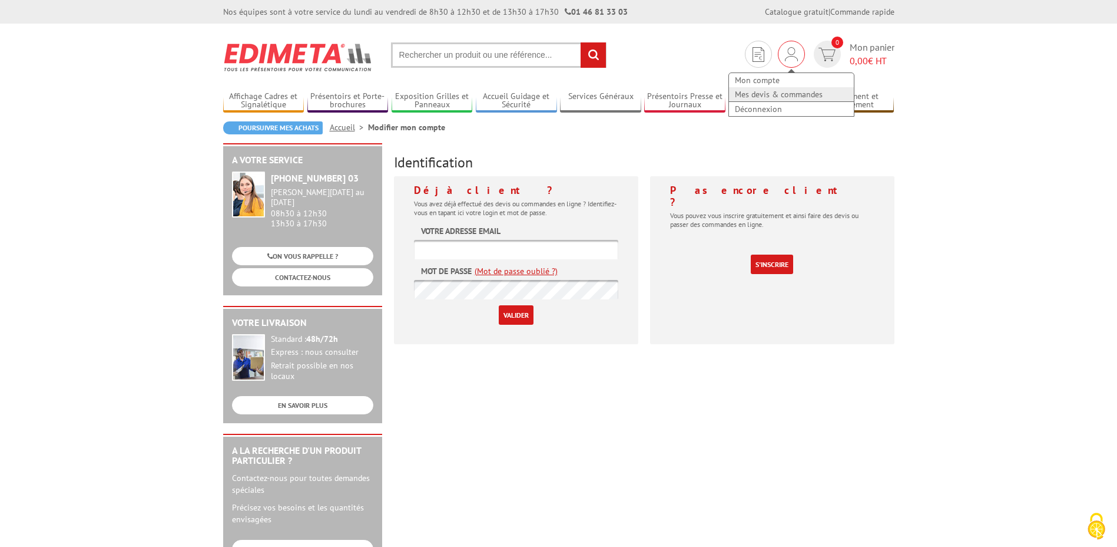
type input "contact.mediatheque@ville-gentilly.fr"
click at [790, 91] on link "Mes devis & commandes" at bounding box center [791, 94] width 125 height 14
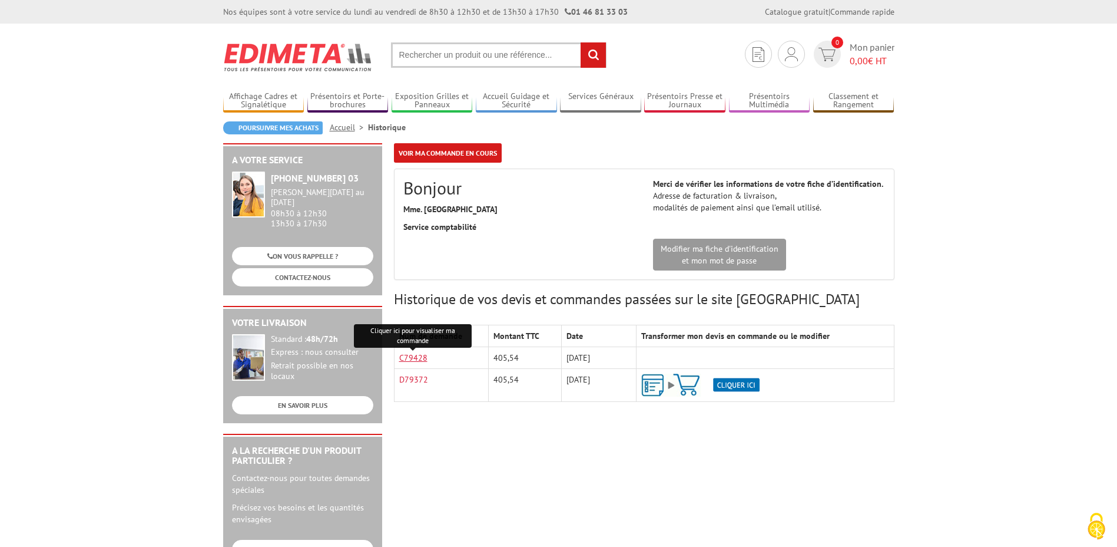
click at [412, 356] on link "C79428" at bounding box center [413, 357] width 28 height 11
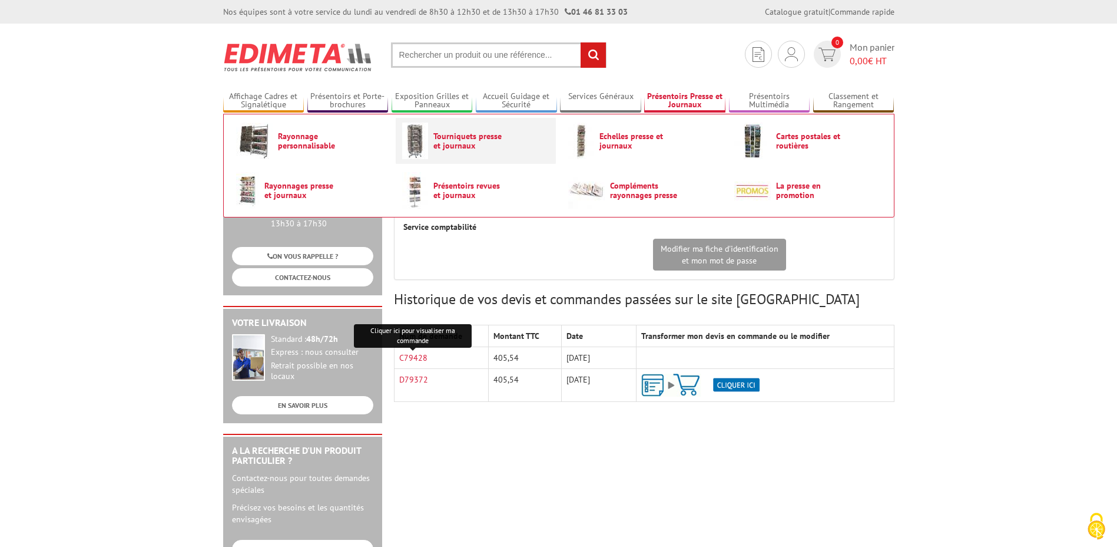
click at [459, 141] on span "Tourniquets presse et journaux" at bounding box center [469, 140] width 71 height 19
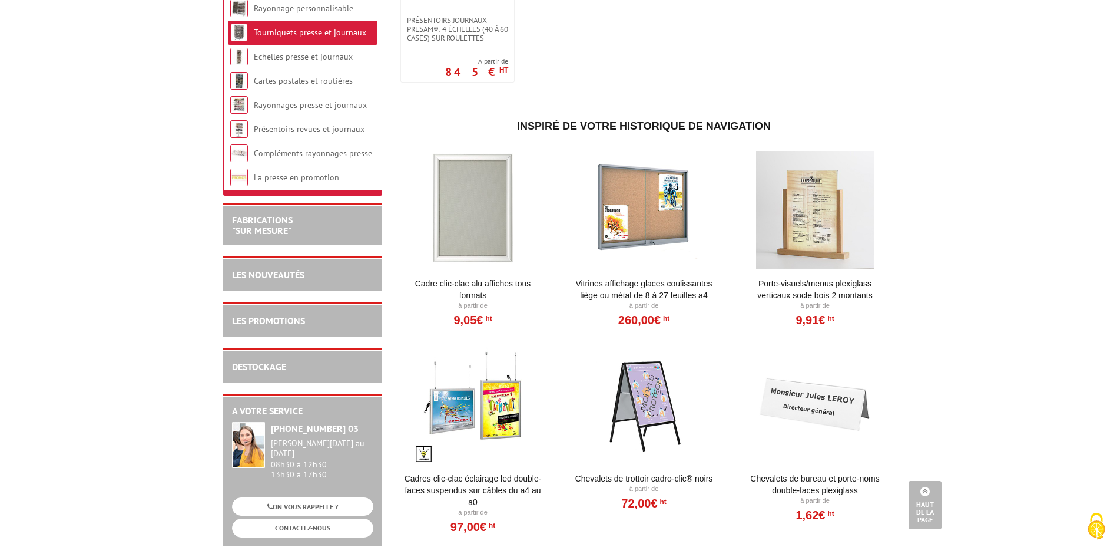
scroll to position [707, 0]
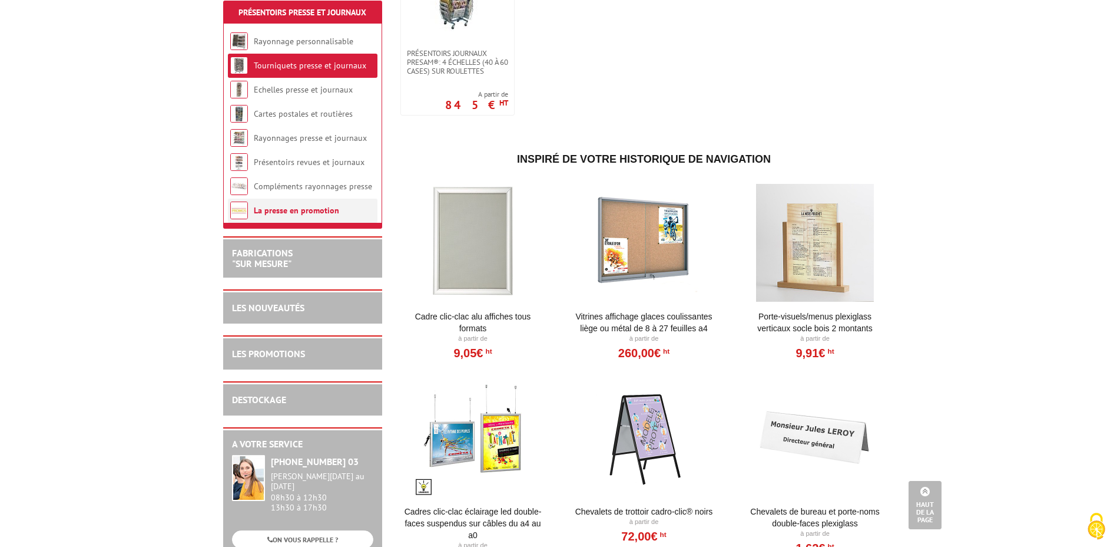
click at [293, 216] on link "La presse en promotion" at bounding box center [296, 210] width 85 height 11
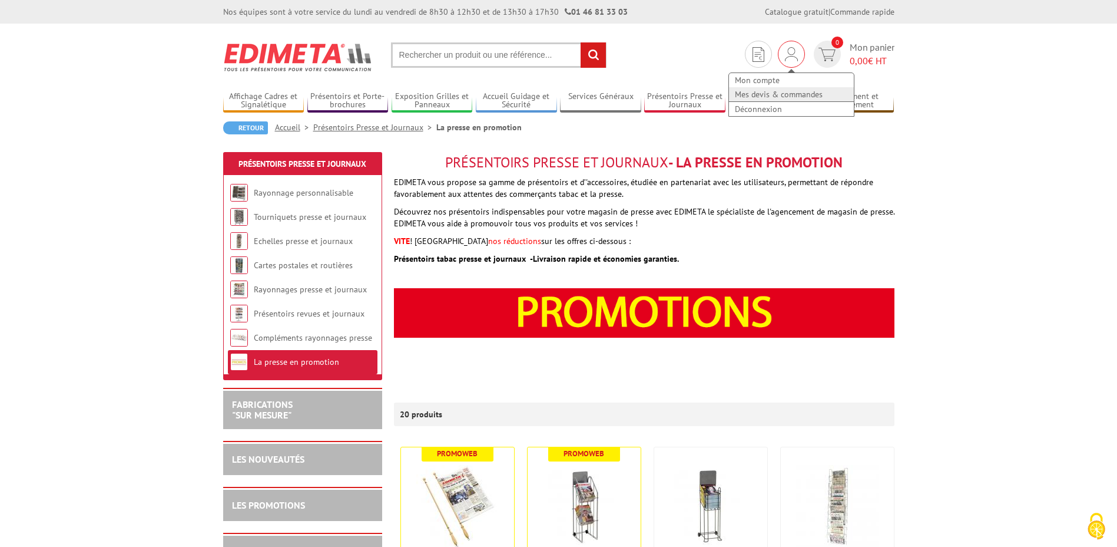
click at [773, 95] on link "Mes devis & commandes" at bounding box center [791, 94] width 125 height 14
